Goal: Task Accomplishment & Management: Manage account settings

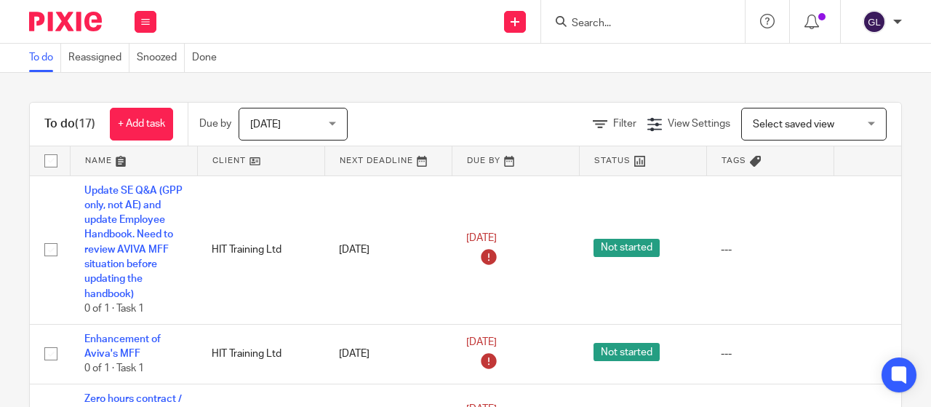
scroll to position [218, 0]
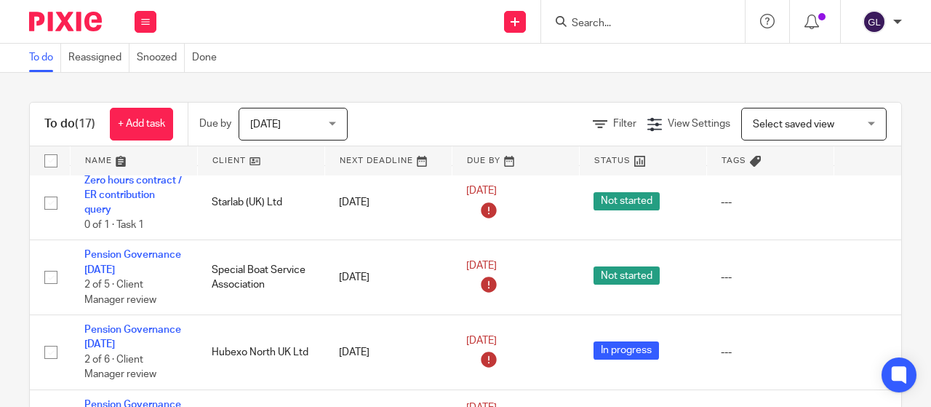
click at [628, 20] on input "Search" at bounding box center [635, 23] width 131 height 13
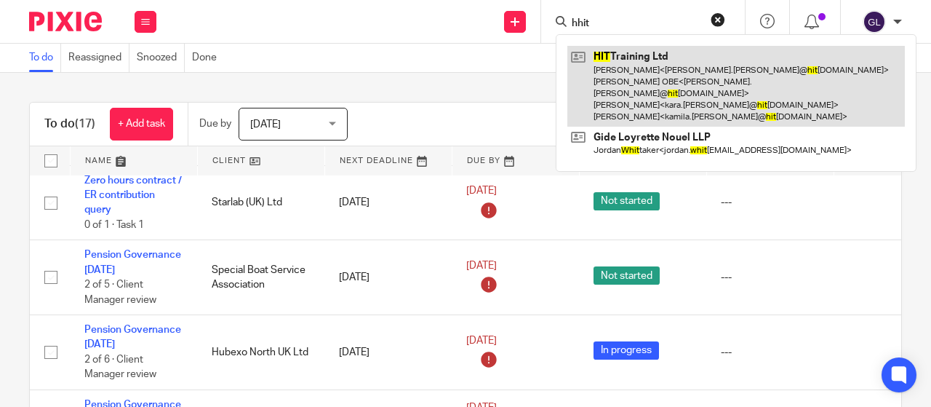
type input "hhit"
click at [628, 55] on link at bounding box center [736, 86] width 338 height 81
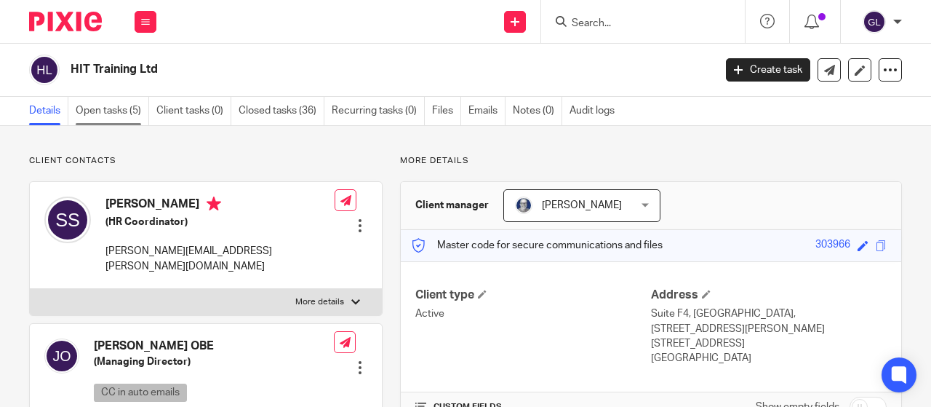
click at [103, 107] on link "Open tasks (5)" at bounding box center [112, 111] width 73 height 28
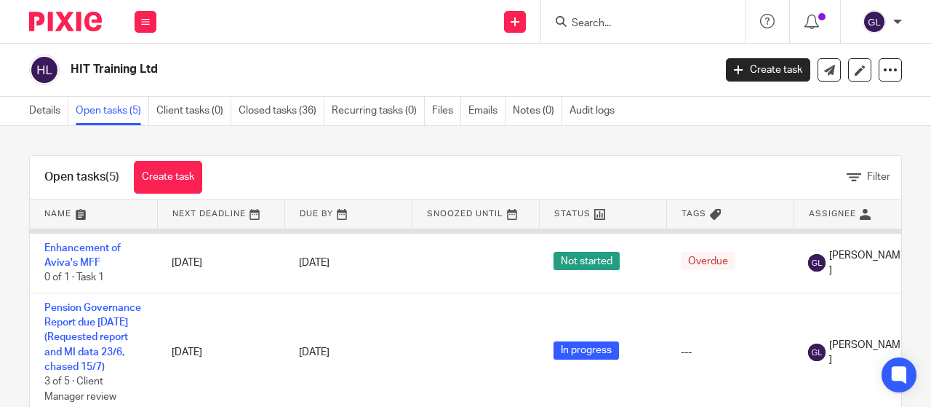
scroll to position [146, 0]
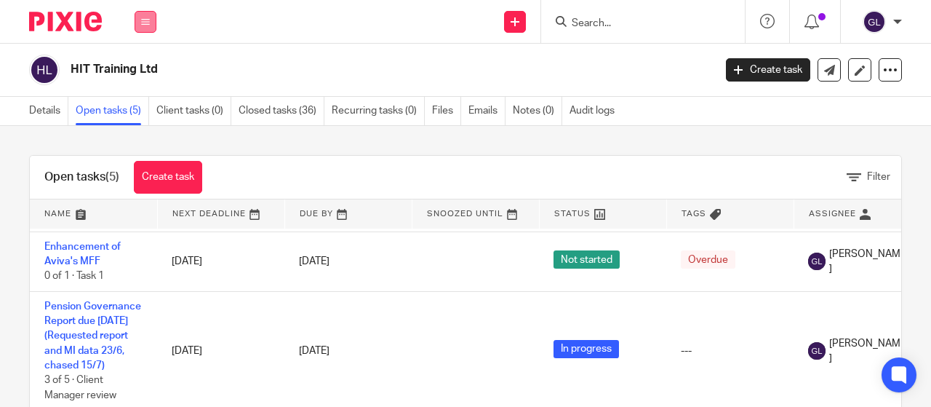
click at [150, 14] on button at bounding box center [146, 22] width 22 height 22
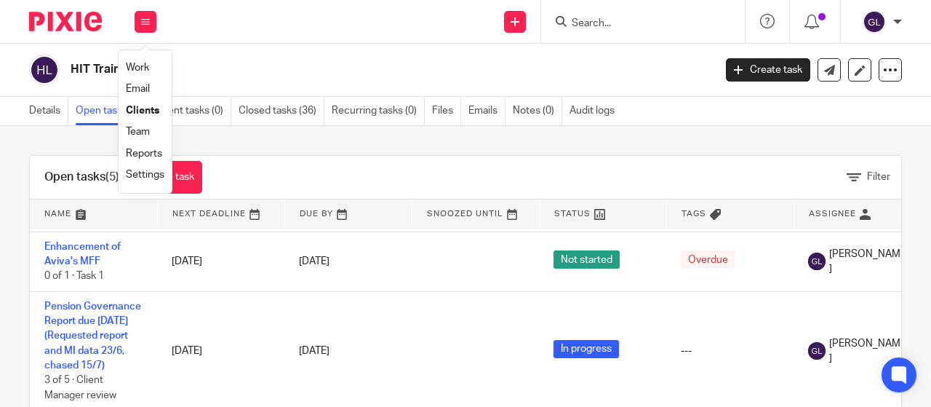
click at [137, 68] on link "Work" at bounding box center [137, 68] width 23 height 10
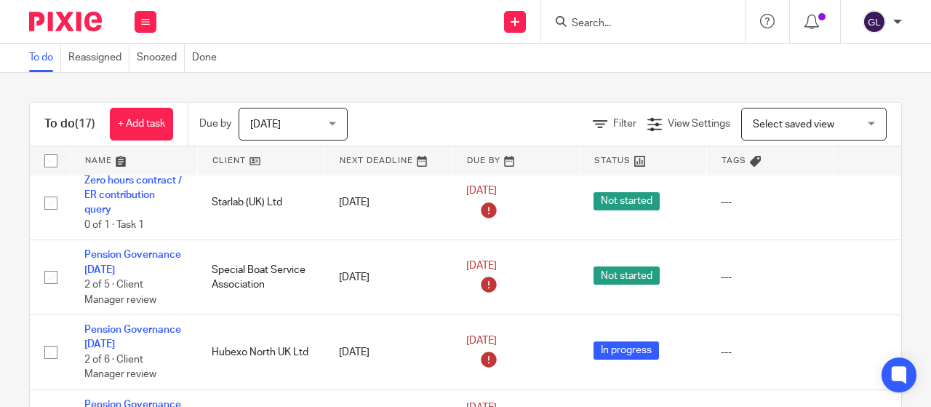
scroll to position [291, 0]
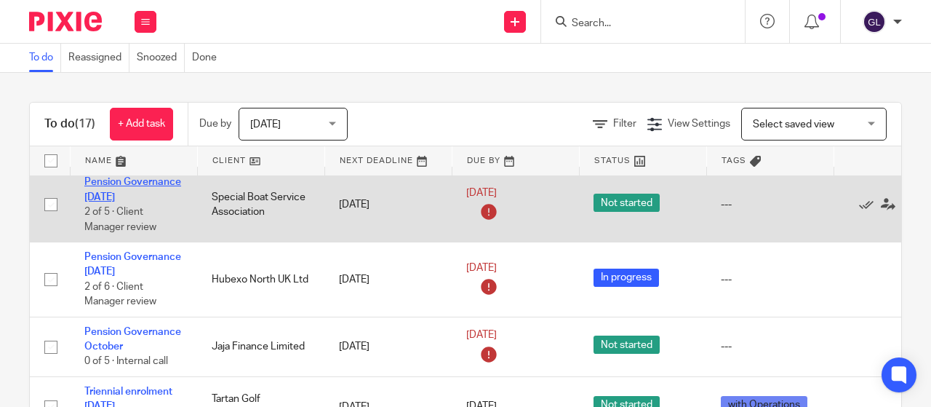
click at [137, 197] on link "Pension Governance September 2025" at bounding box center [132, 189] width 97 height 25
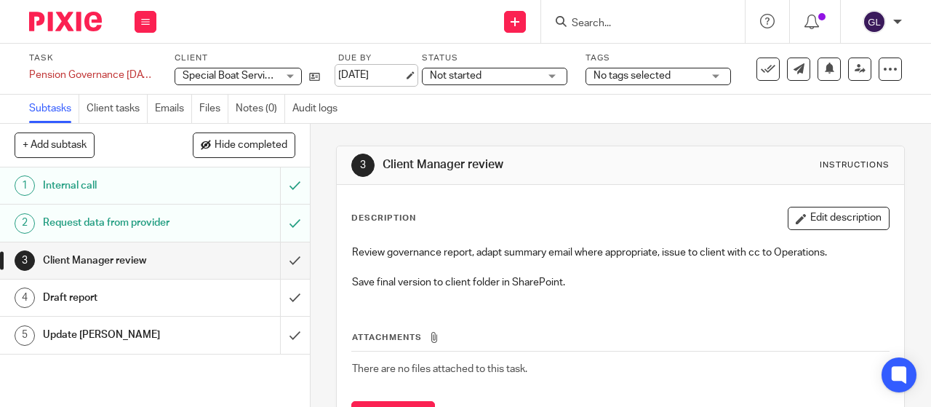
click at [369, 72] on link "17 Sep 2025" at bounding box center [370, 75] width 65 height 15
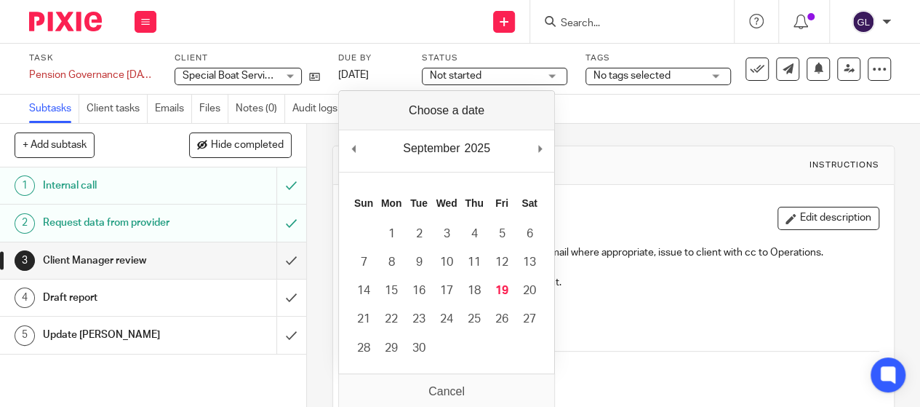
click at [486, 77] on span "Not started" at bounding box center [484, 75] width 109 height 15
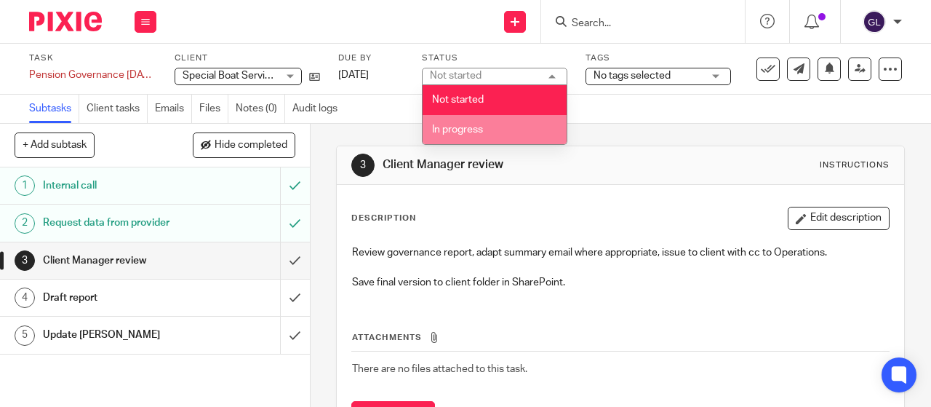
click at [464, 130] on span "In progress" at bounding box center [457, 129] width 51 height 10
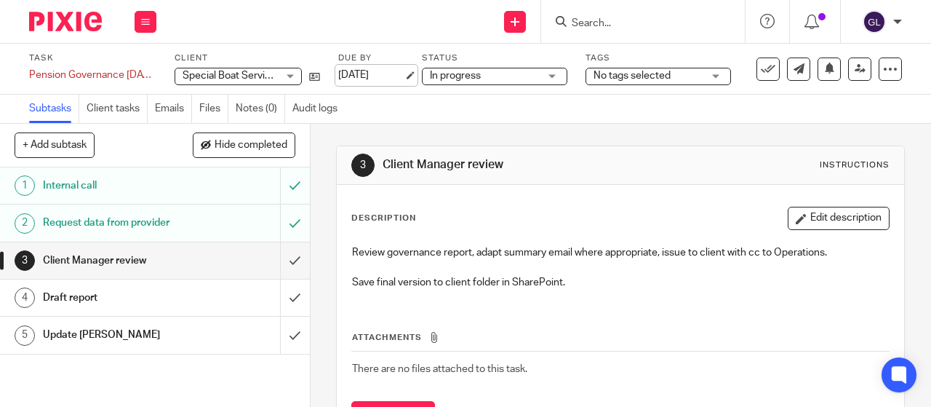
click at [362, 75] on link "17 Sep 2025" at bounding box center [370, 75] width 65 height 15
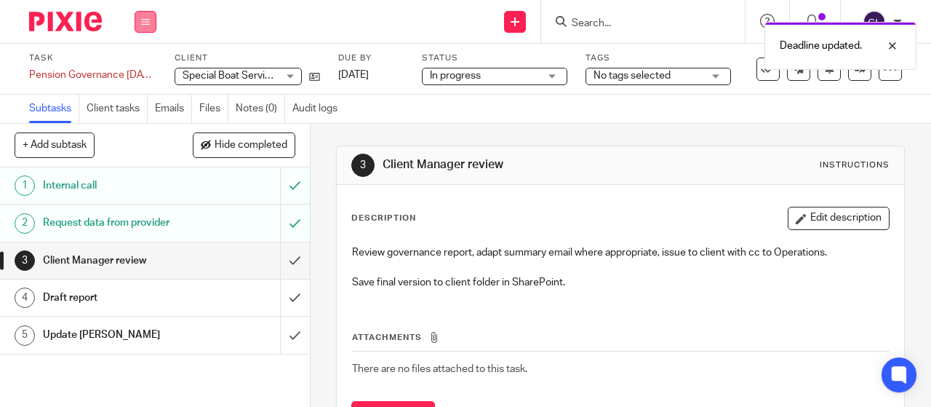
click at [144, 16] on button at bounding box center [146, 22] width 22 height 22
click at [143, 68] on link "Work" at bounding box center [138, 68] width 25 height 10
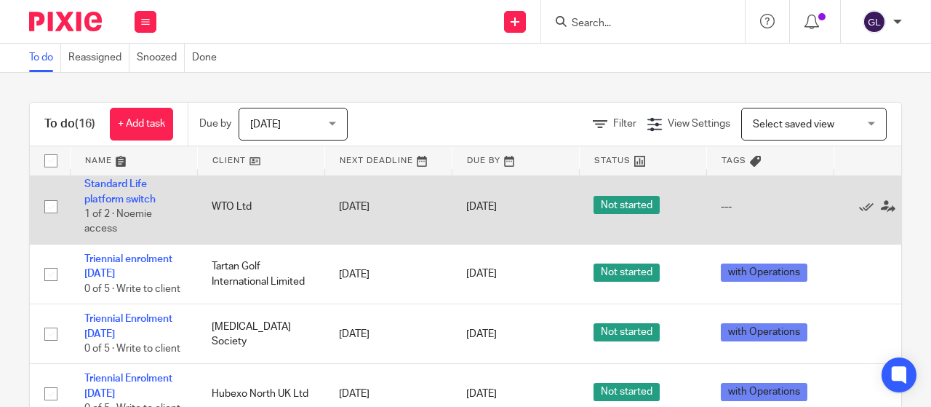
scroll to position [437, 0]
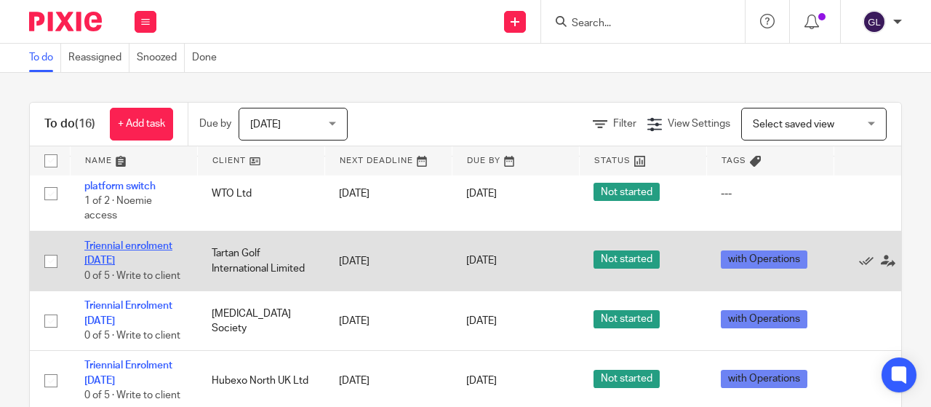
click at [100, 257] on link "Triennial enrolment 06/01/2026" at bounding box center [128, 253] width 88 height 25
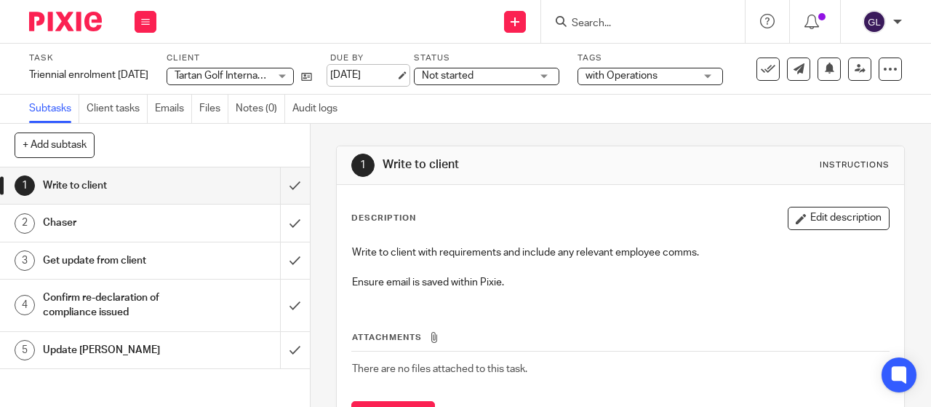
click at [386, 73] on link "[DATE]" at bounding box center [362, 75] width 65 height 15
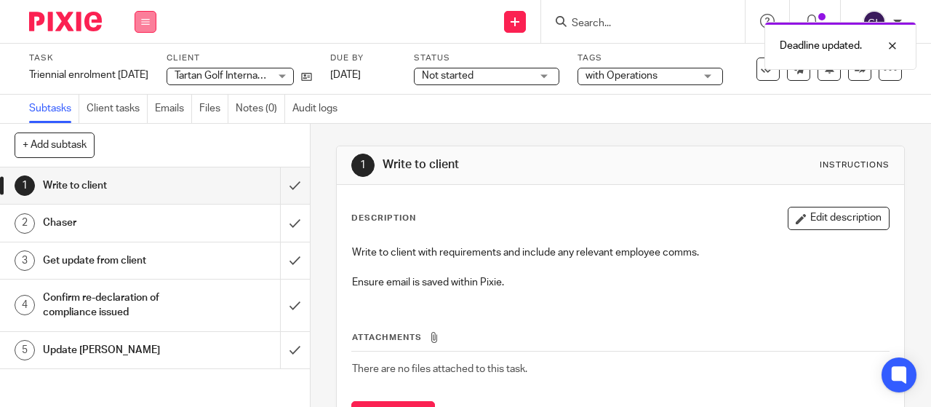
click at [140, 23] on button at bounding box center [146, 22] width 22 height 22
click at [142, 68] on link "Work" at bounding box center [138, 68] width 25 height 10
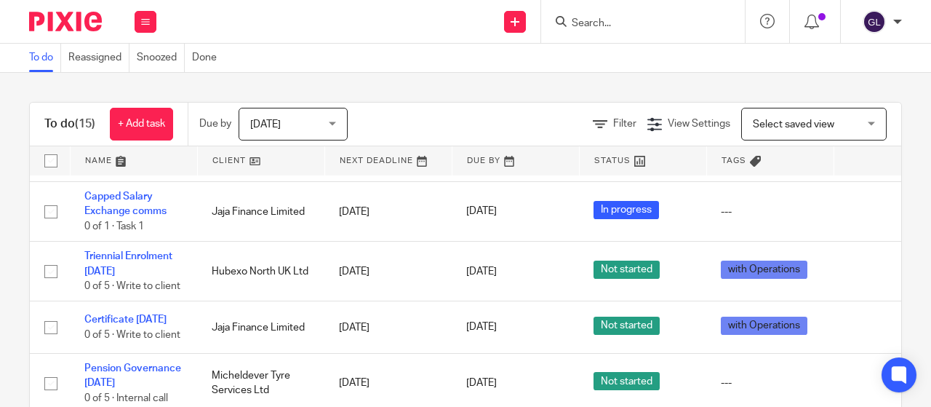
scroll to position [509, 0]
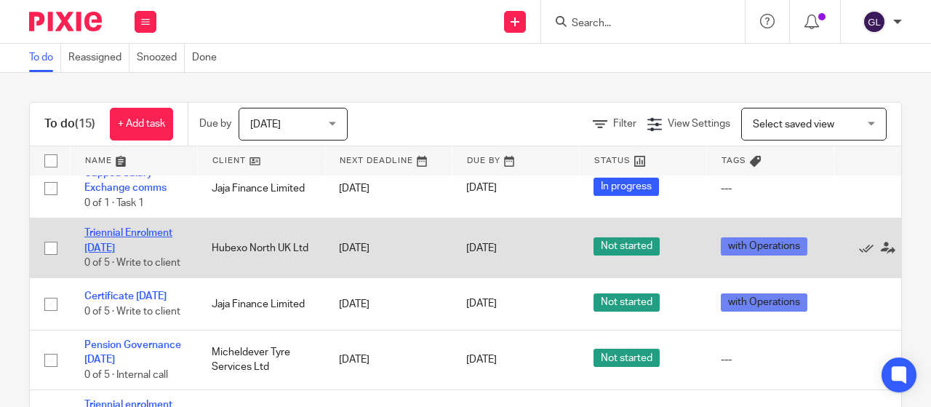
click at [97, 246] on link "Triennial Enrolment [DATE]" at bounding box center [128, 240] width 88 height 25
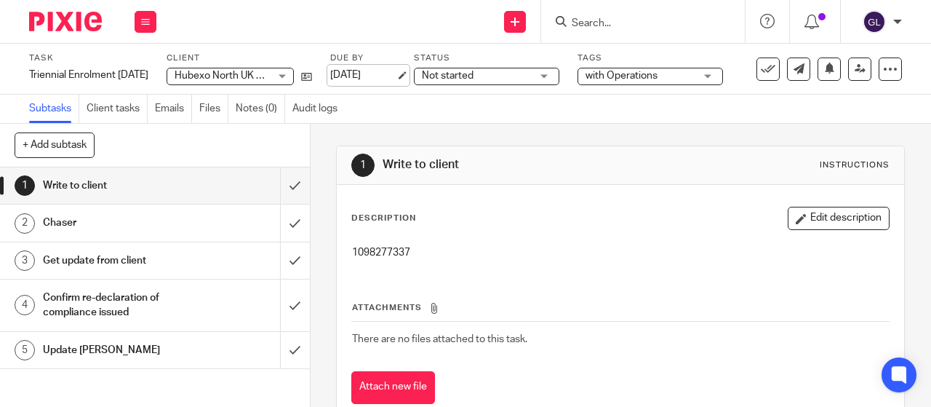
click at [367, 76] on link "[DATE]" at bounding box center [362, 75] width 65 height 15
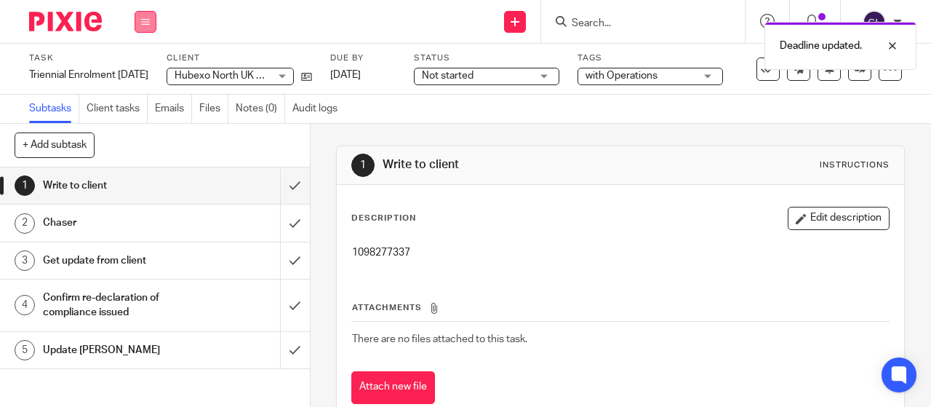
click at [146, 22] on icon at bounding box center [145, 21] width 9 height 9
click at [147, 65] on link "Work" at bounding box center [138, 68] width 25 height 10
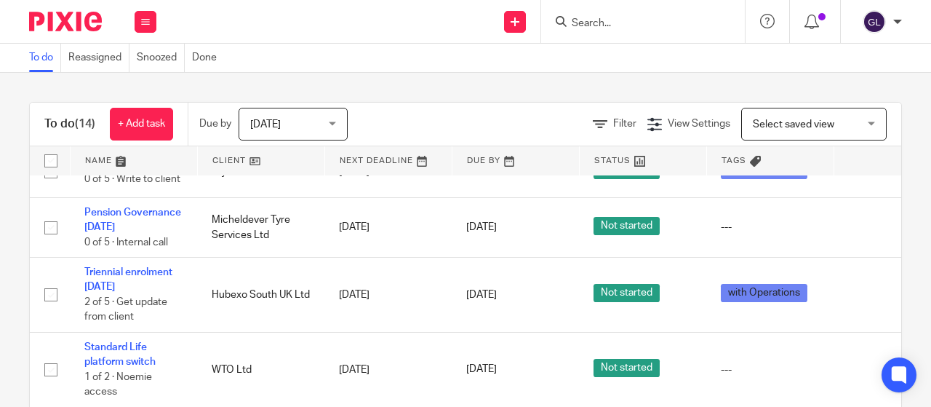
scroll to position [509, 0]
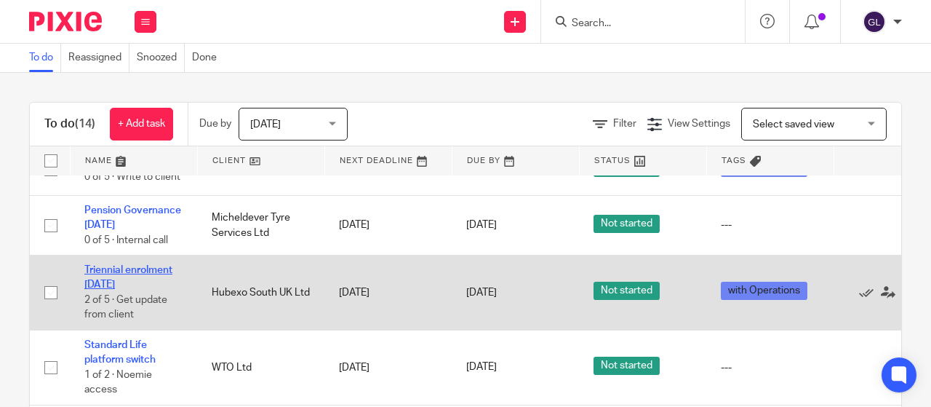
click at [117, 268] on link "Triennial enrolment [DATE]" at bounding box center [128, 277] width 88 height 25
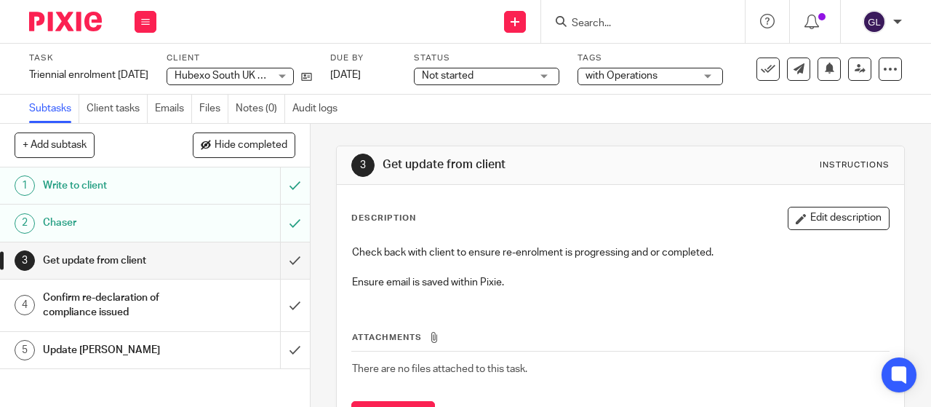
click at [473, 72] on span "Not started" at bounding box center [448, 76] width 52 height 10
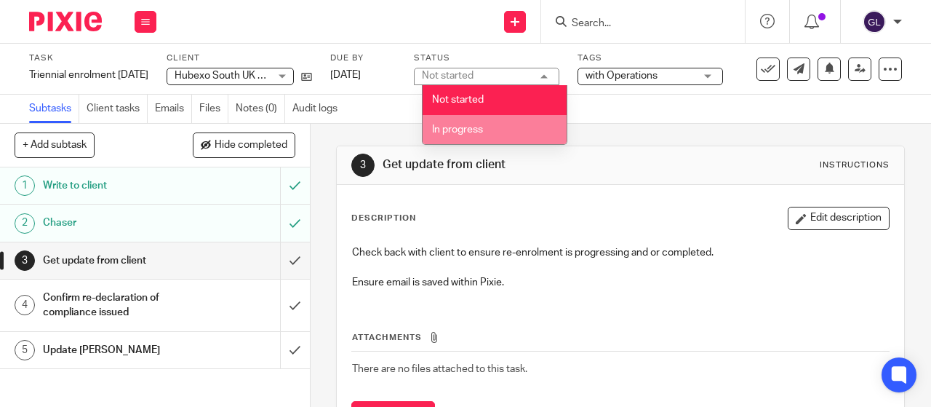
click at [461, 127] on span "In progress" at bounding box center [457, 129] width 51 height 10
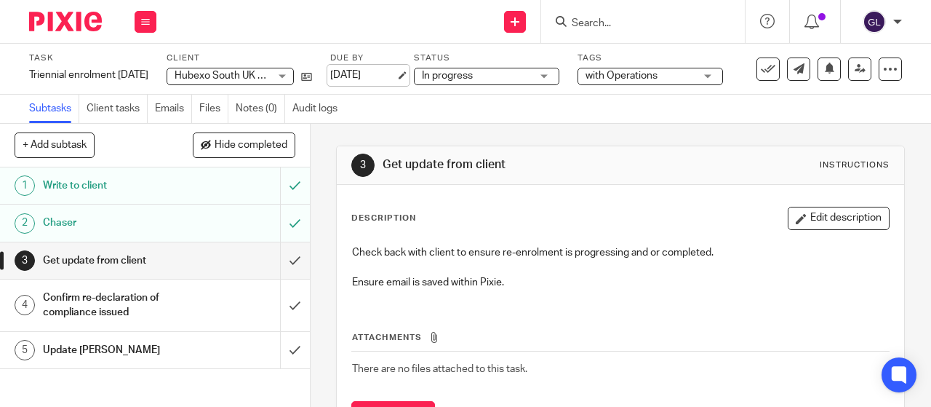
click at [392, 76] on link "[DATE]" at bounding box center [362, 75] width 65 height 15
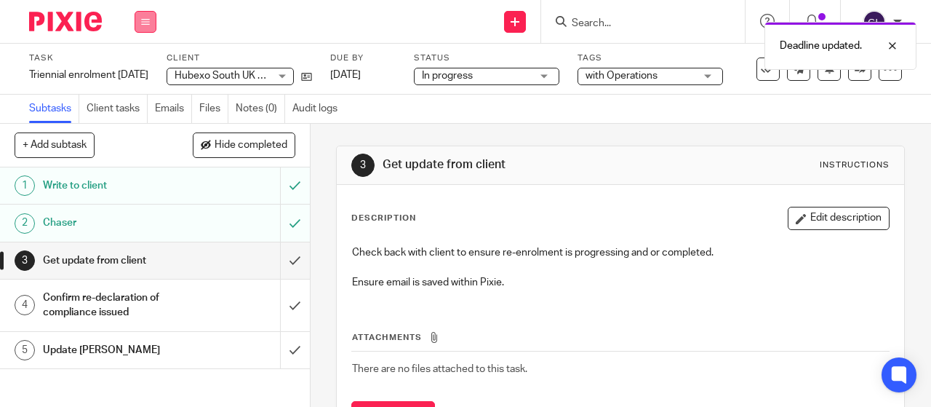
click at [148, 23] on icon at bounding box center [145, 21] width 9 height 9
click at [147, 67] on link "Work" at bounding box center [138, 68] width 25 height 10
